Goal: Find specific page/section: Find specific page/section

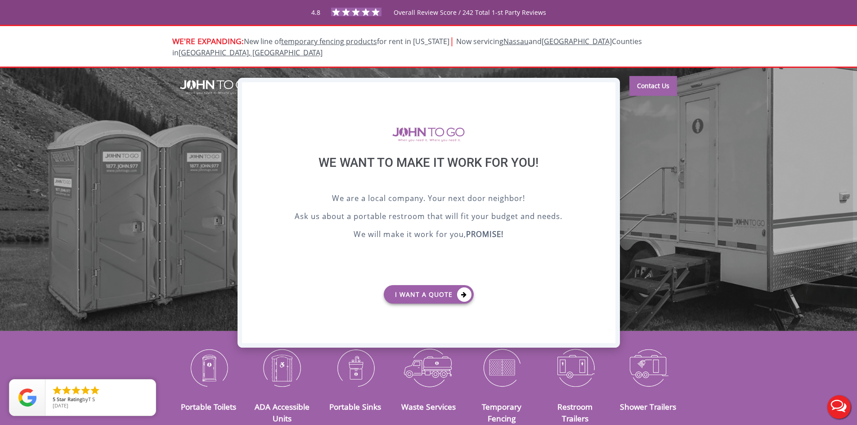
click at [603, 90] on div "X" at bounding box center [608, 89] width 14 height 15
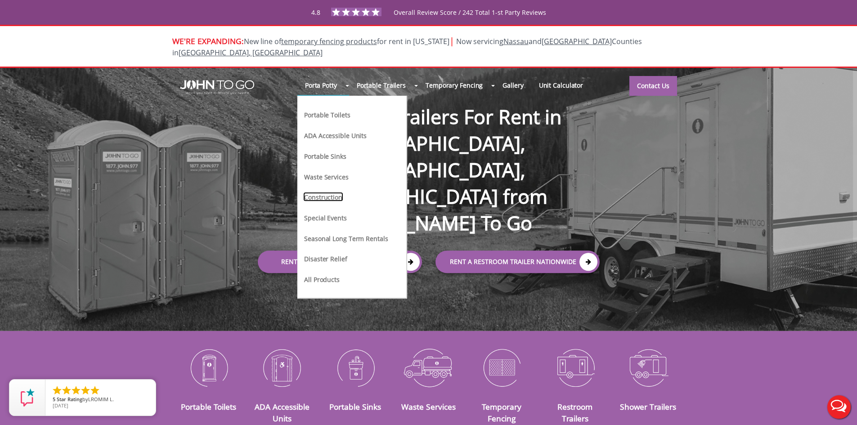
click at [339, 192] on link "Construction" at bounding box center [323, 196] width 40 height 9
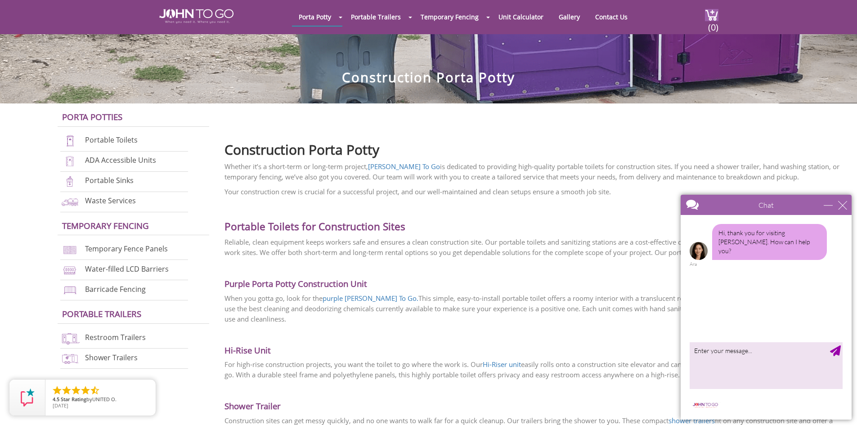
scroll to position [225, 0]
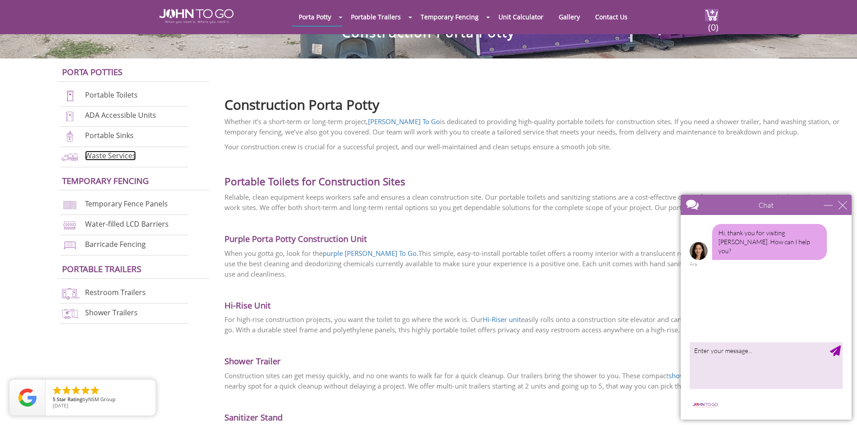
click at [110, 157] on link "Waste Services" at bounding box center [110, 156] width 51 height 10
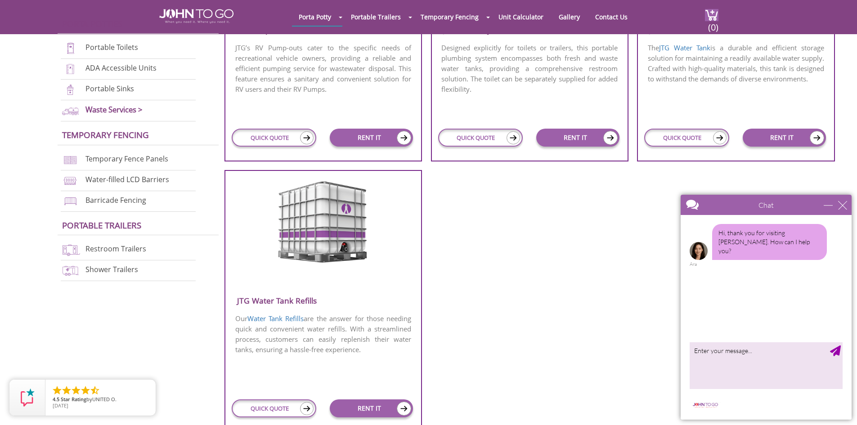
scroll to position [360, 0]
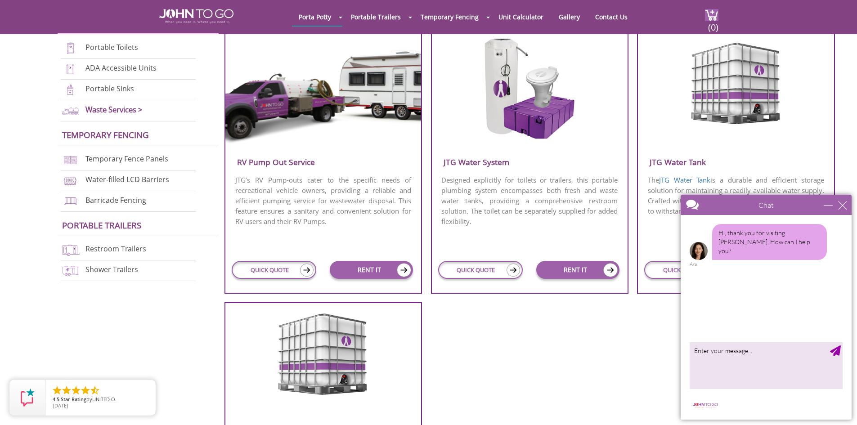
click at [515, 160] on h3 "JTG Water System" at bounding box center [530, 162] width 196 height 15
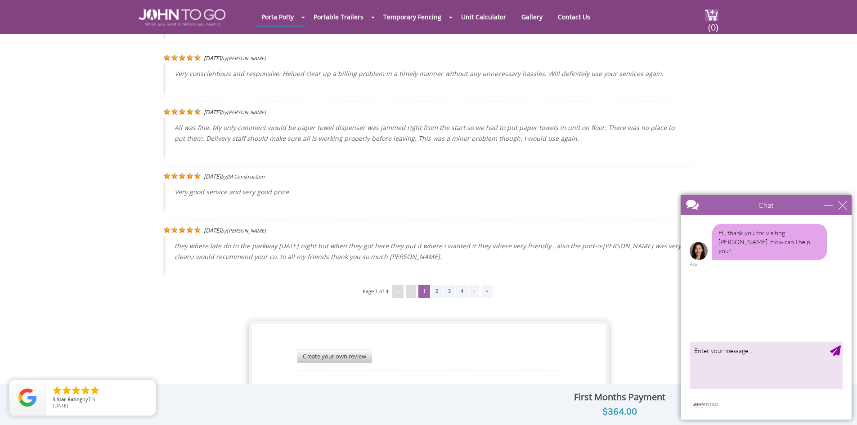
scroll to position [1007, 0]
